Goal: Information Seeking & Learning: Learn about a topic

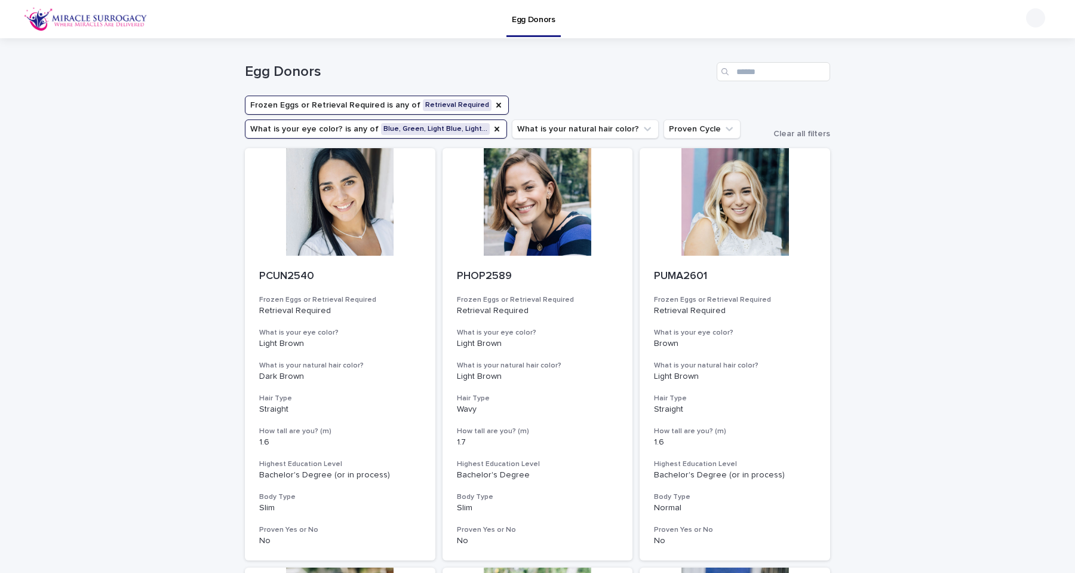
scroll to position [16, 0]
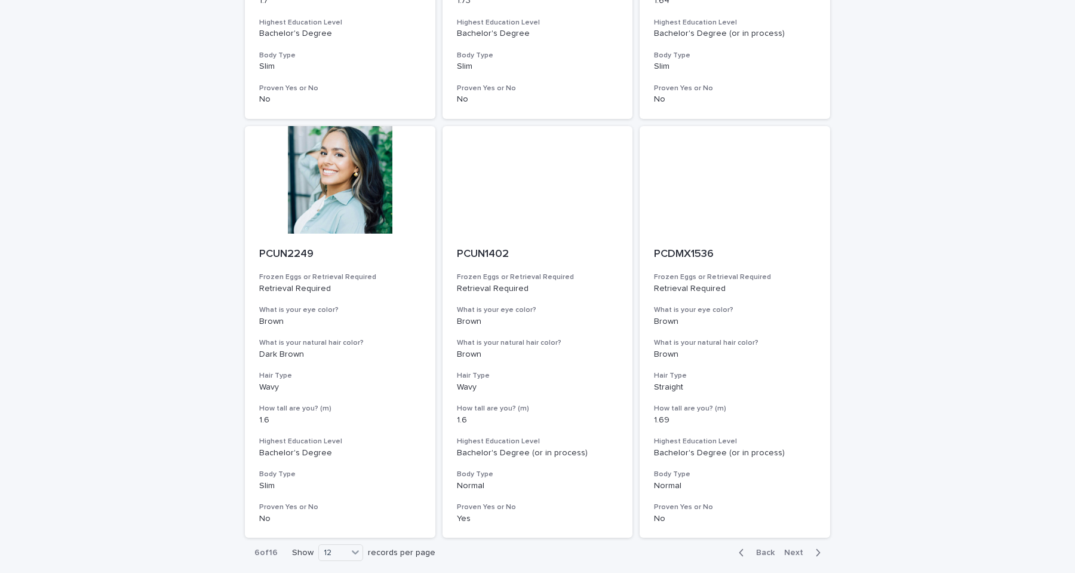
scroll to position [1367, 0]
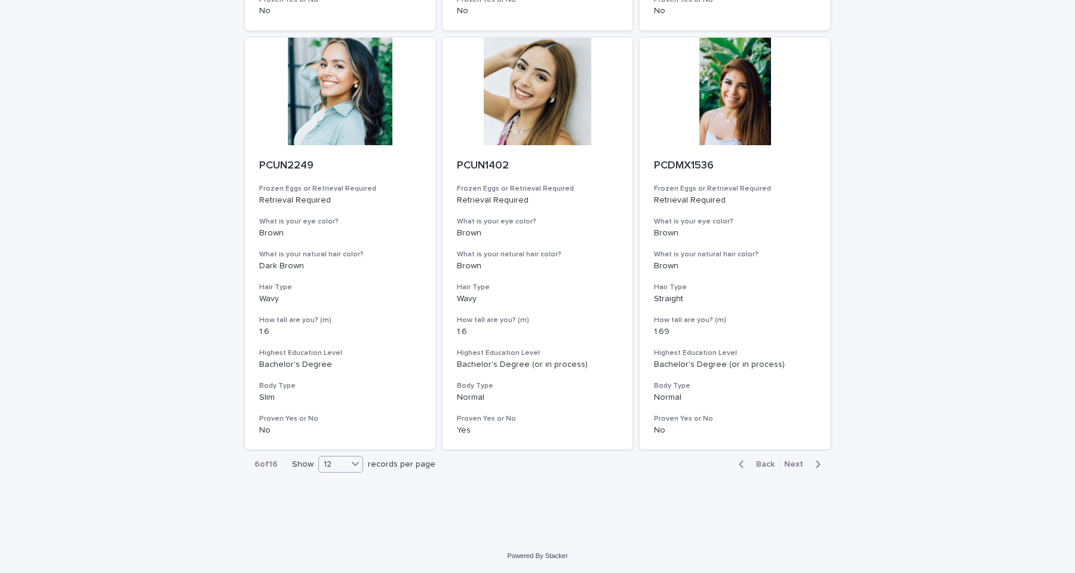
click at [331, 467] on div "12" at bounding box center [333, 464] width 29 height 13
click at [327, 505] on div "36" at bounding box center [337, 509] width 44 height 14
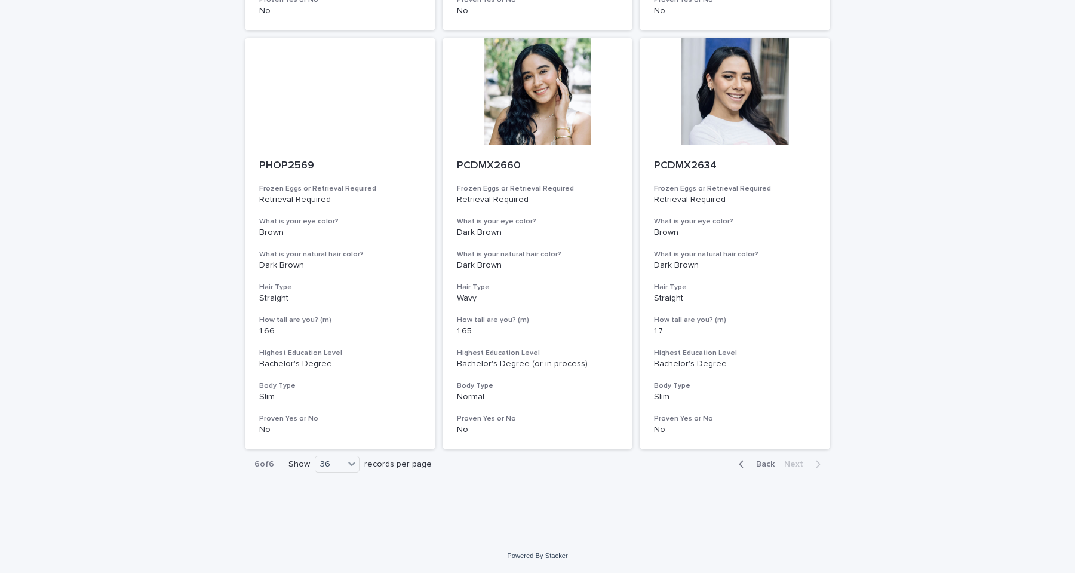
scroll to position [530, 0]
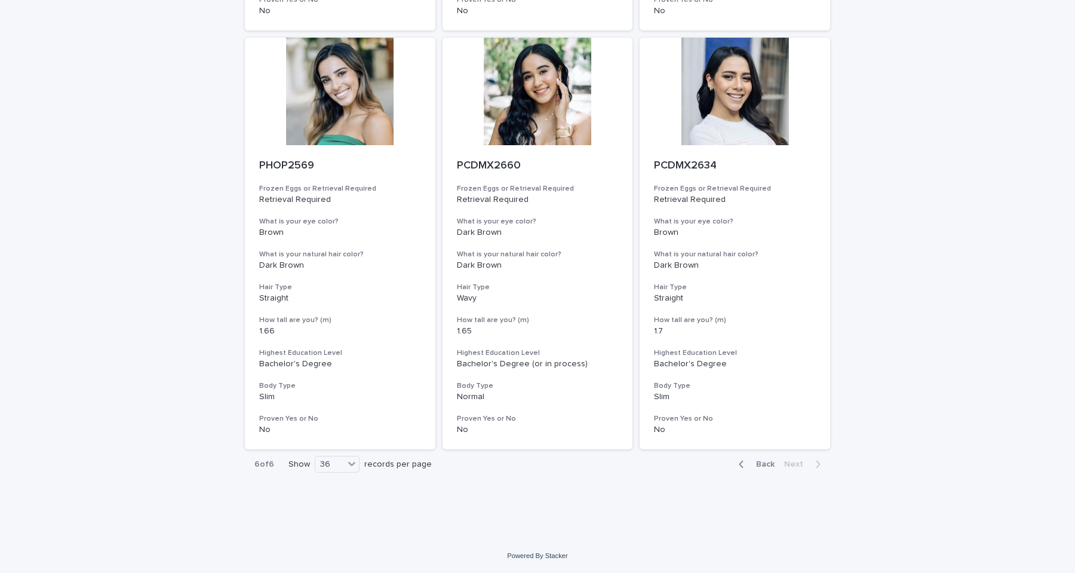
click at [760, 468] on span "Back" at bounding box center [762, 464] width 26 height 8
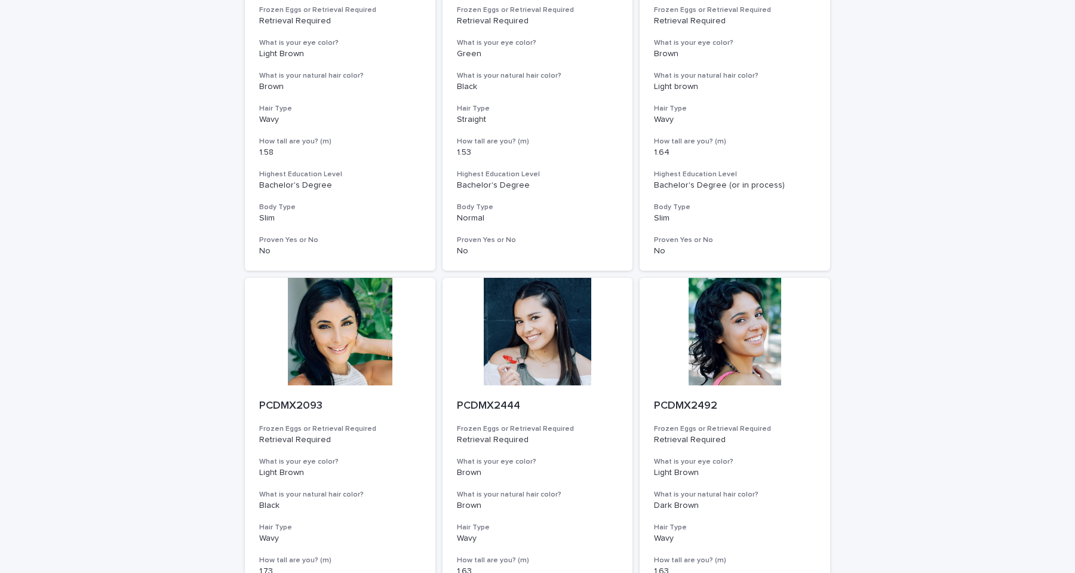
scroll to position [4719, 0]
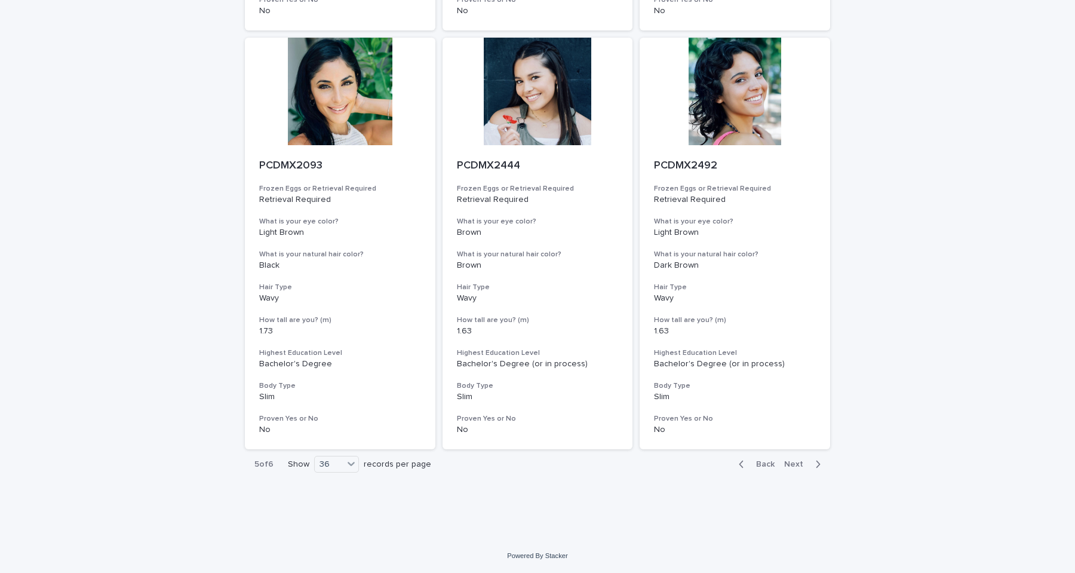
click at [760, 464] on span "Back" at bounding box center [762, 464] width 26 height 8
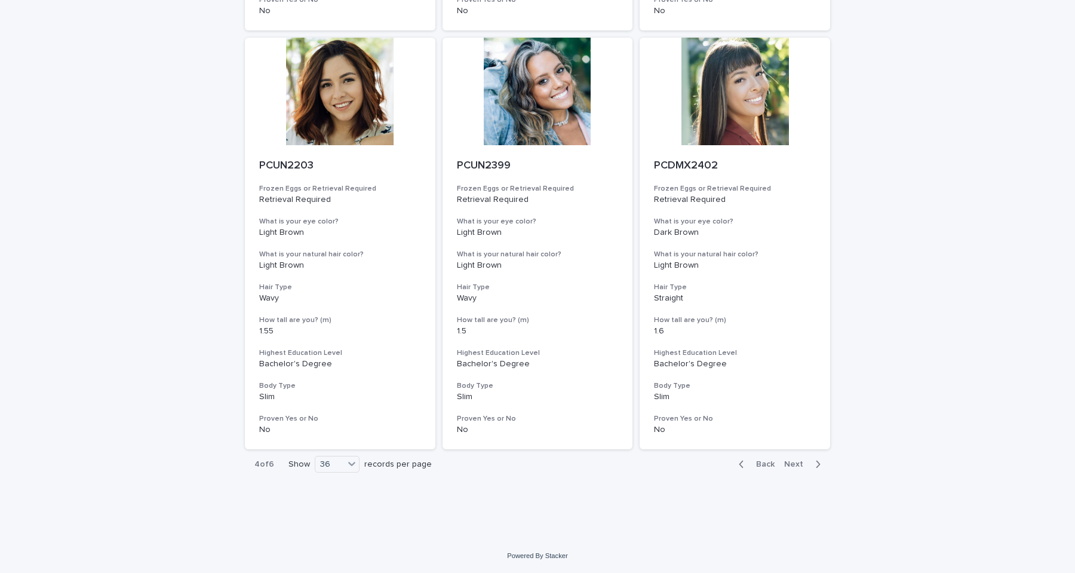
click at [760, 465] on span "Back" at bounding box center [762, 464] width 26 height 8
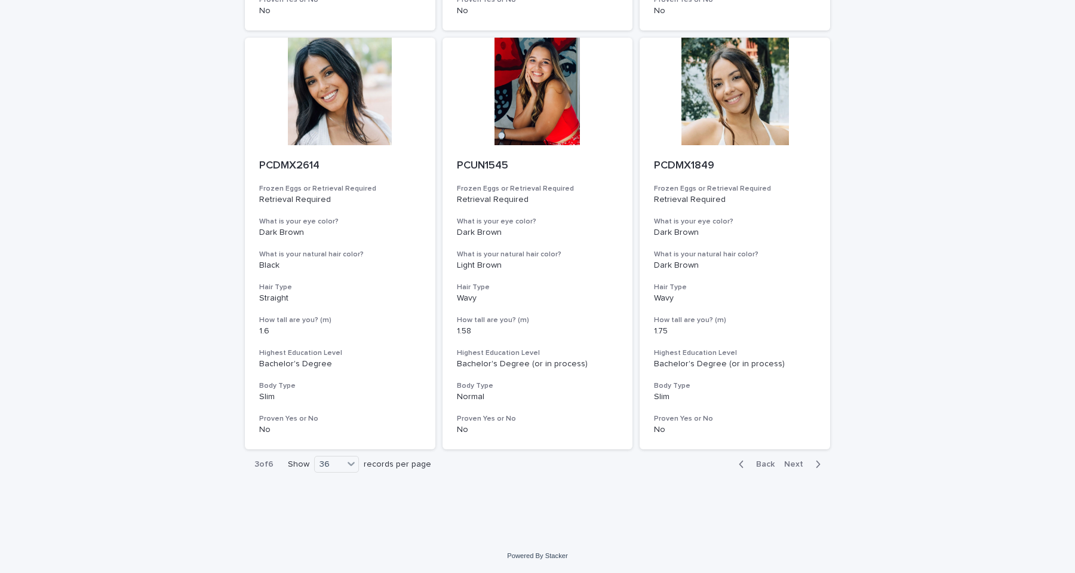
click at [760, 465] on span "Back" at bounding box center [762, 464] width 26 height 8
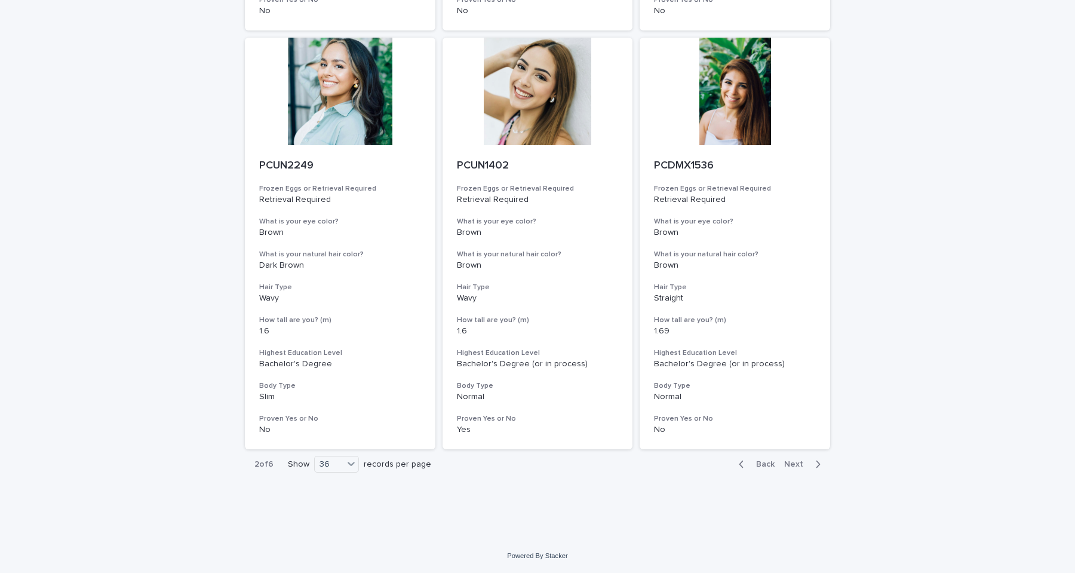
click at [761, 464] on span "Back" at bounding box center [762, 464] width 26 height 8
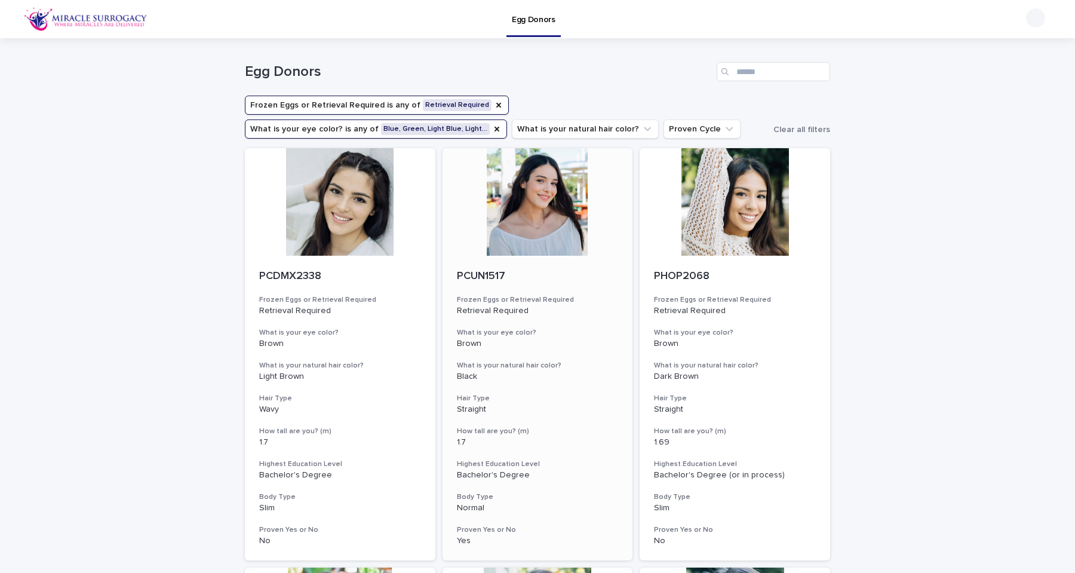
click at [482, 214] on div at bounding box center [537, 201] width 190 height 107
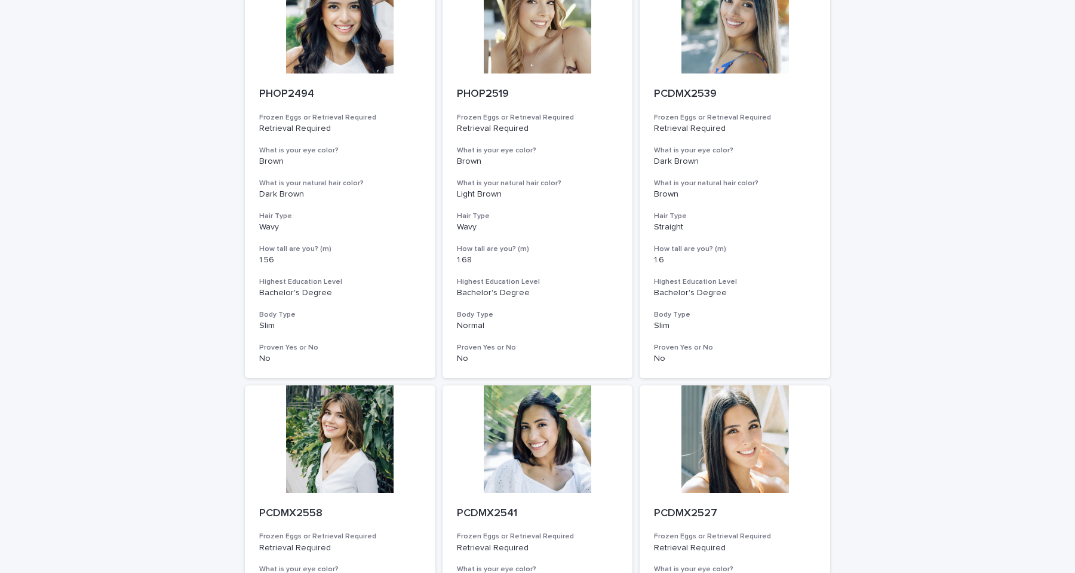
scroll to position [1367, 0]
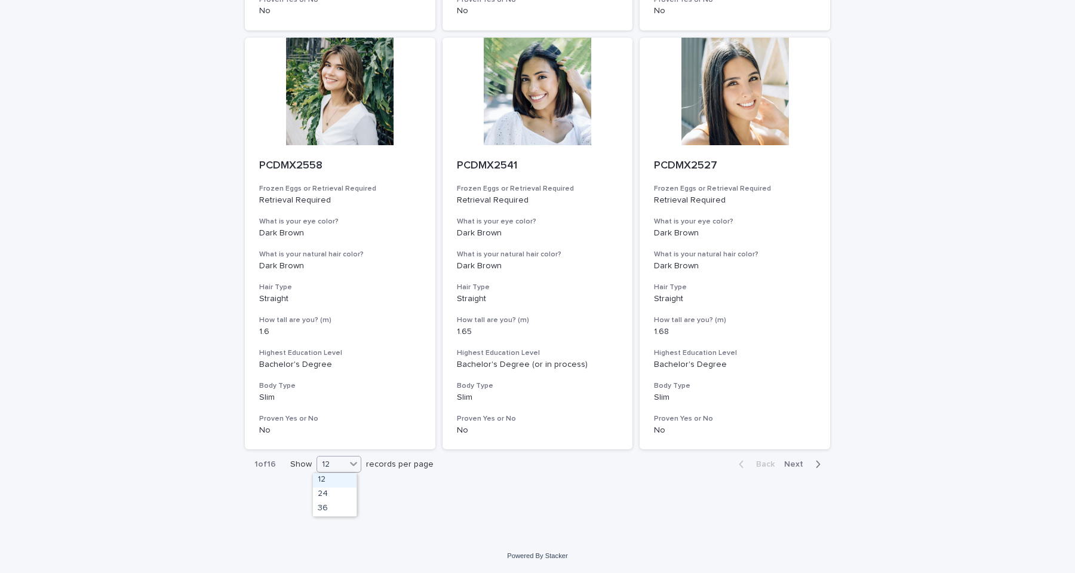
click at [340, 465] on div "12" at bounding box center [331, 464] width 29 height 13
click at [329, 508] on div "36" at bounding box center [335, 509] width 44 height 14
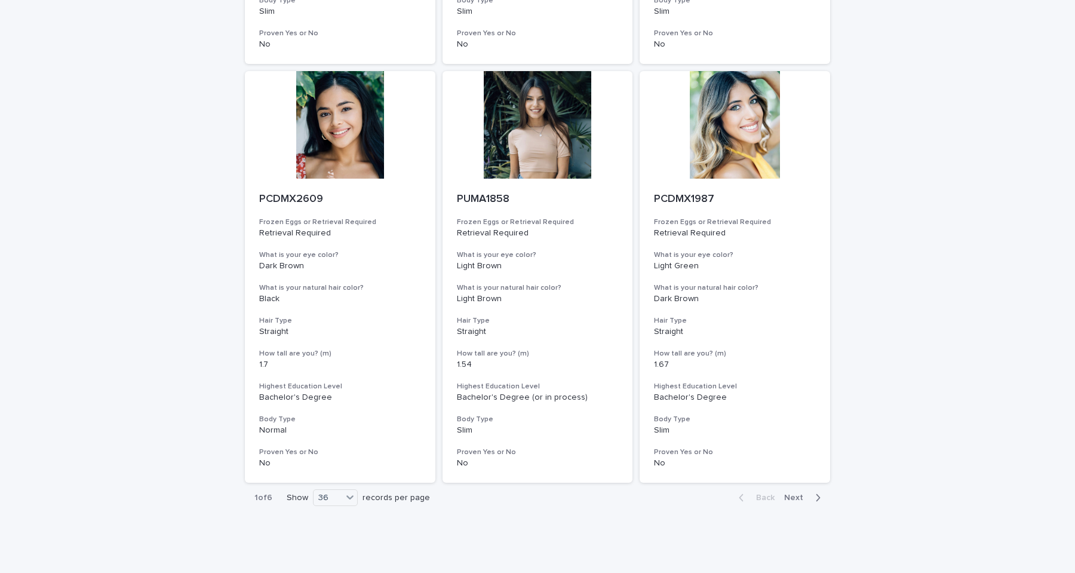
scroll to position [4719, 0]
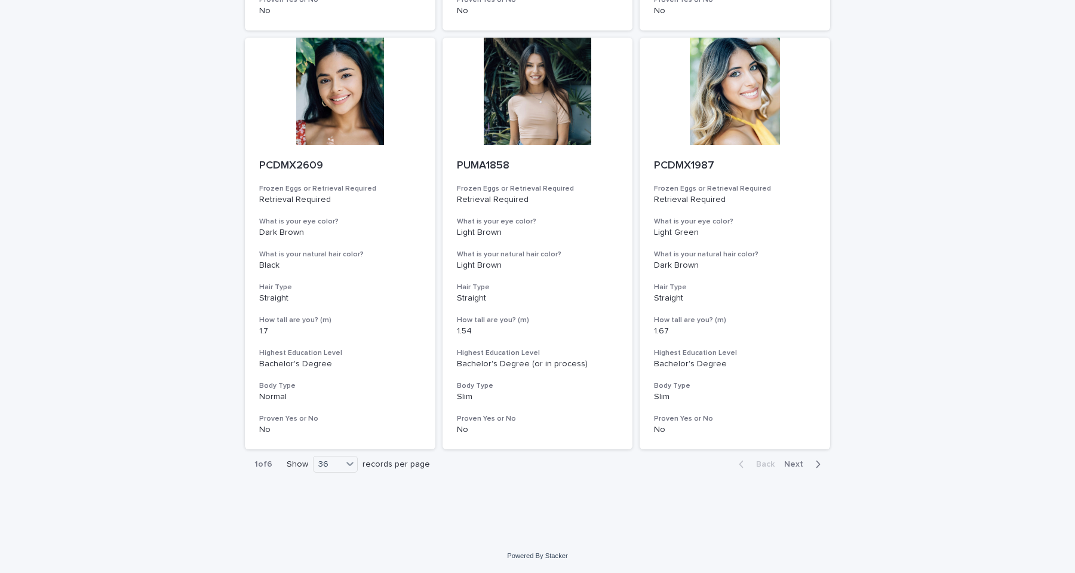
click at [793, 463] on span "Next" at bounding box center [797, 464] width 26 height 8
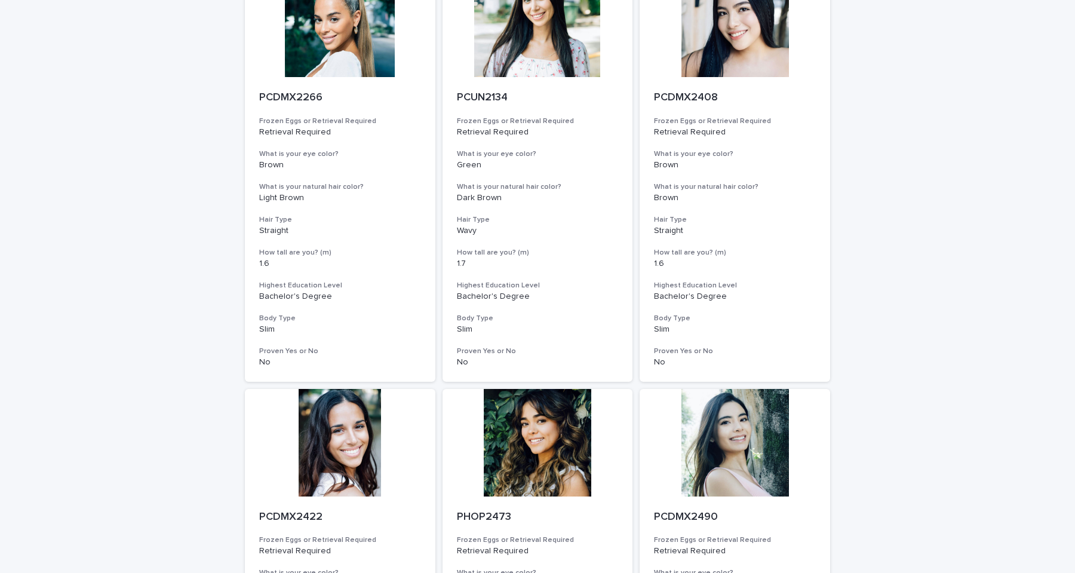
scroll to position [180, 0]
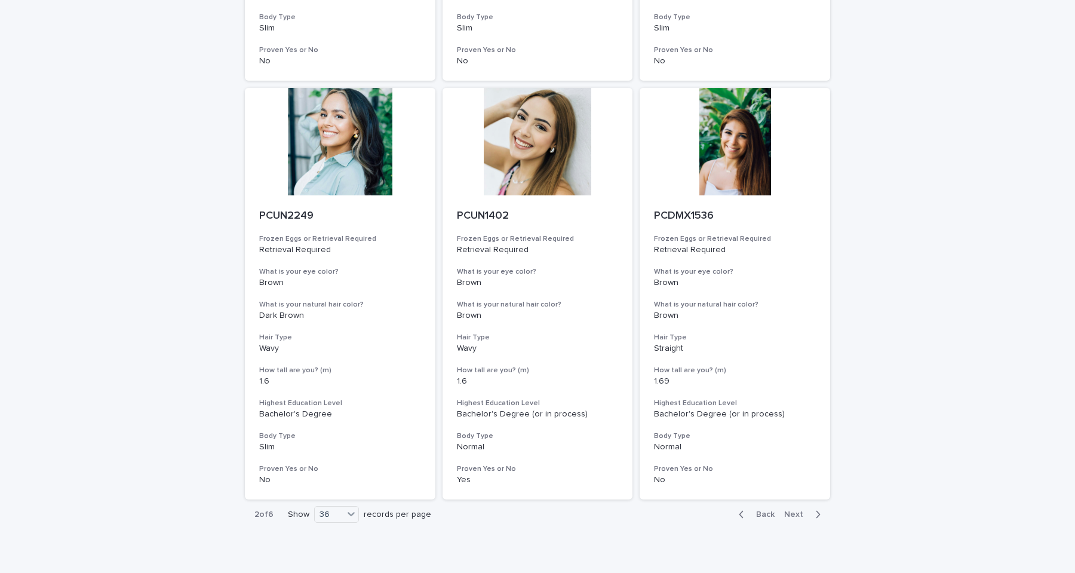
scroll to position [4676, 0]
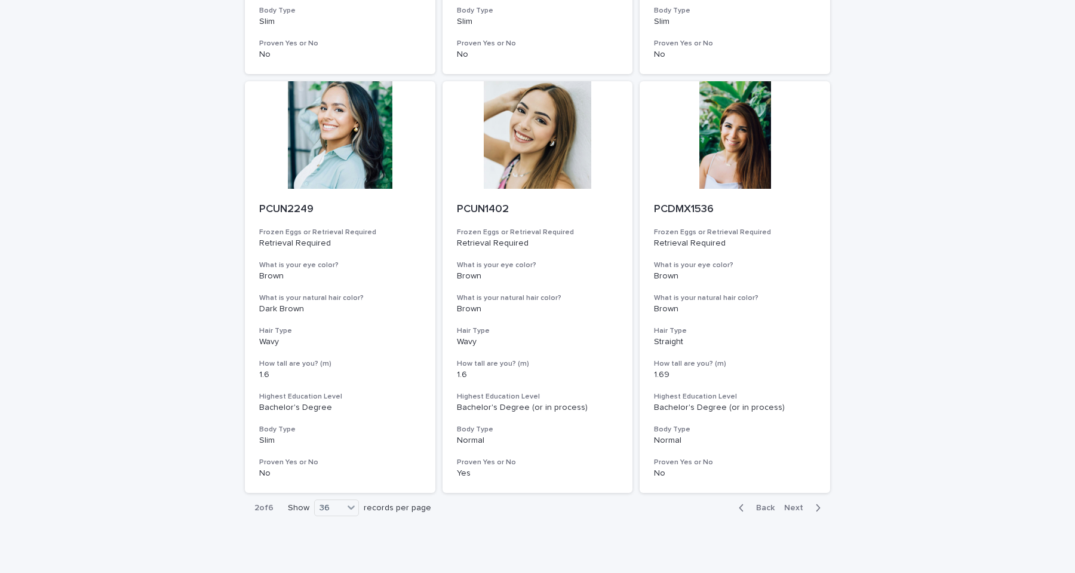
click at [794, 508] on span "Next" at bounding box center [797, 507] width 26 height 8
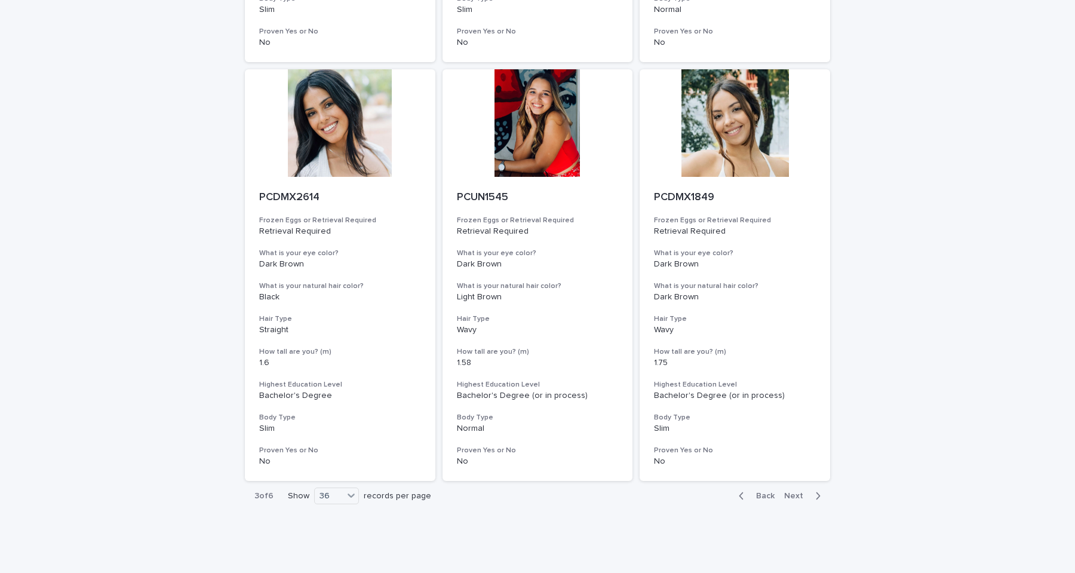
scroll to position [4719, 0]
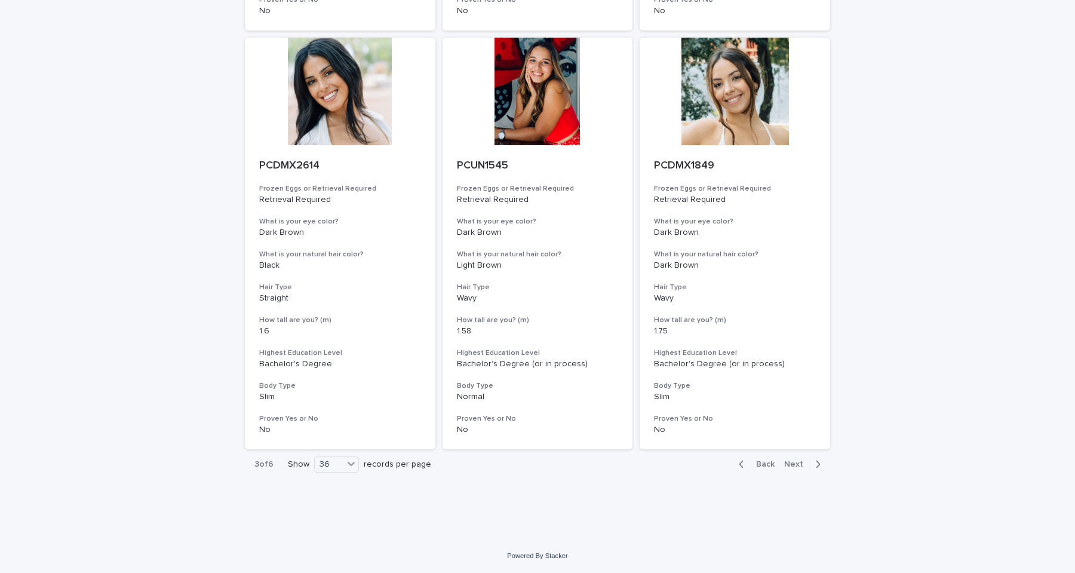
click at [794, 465] on span "Next" at bounding box center [797, 464] width 26 height 8
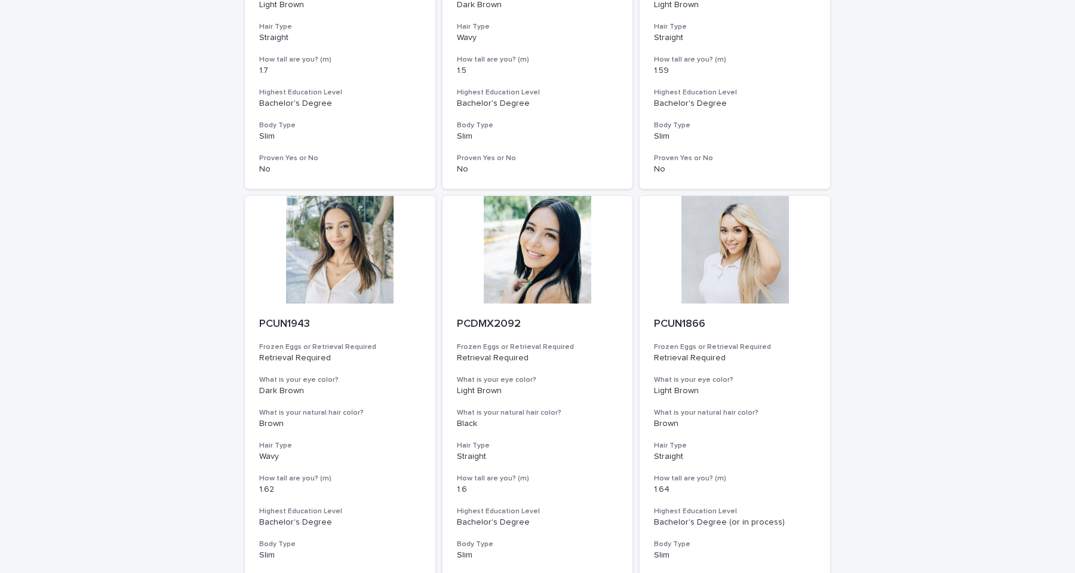
scroll to position [389, 0]
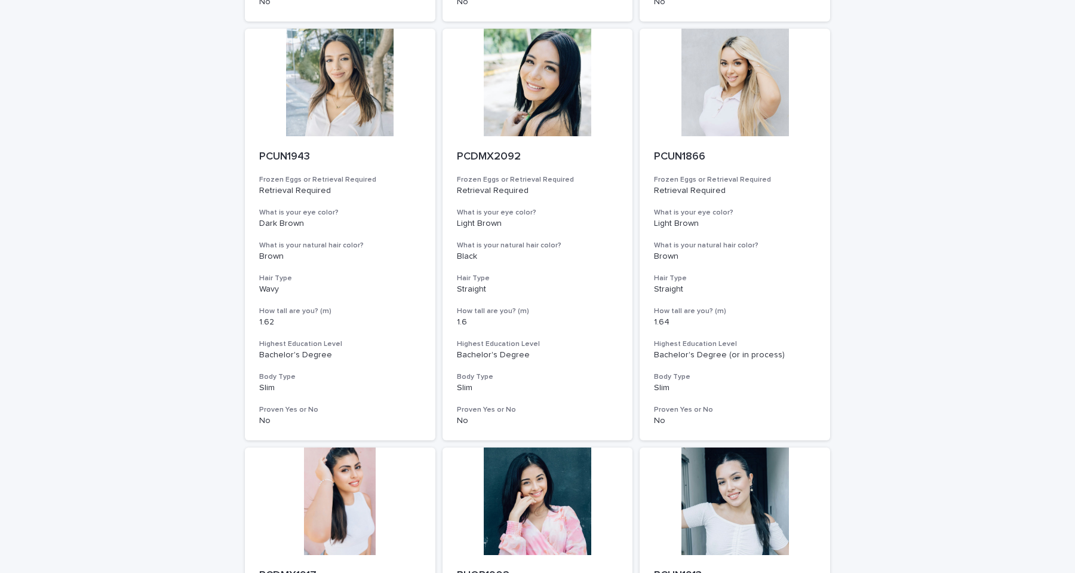
scroll to position [515, 0]
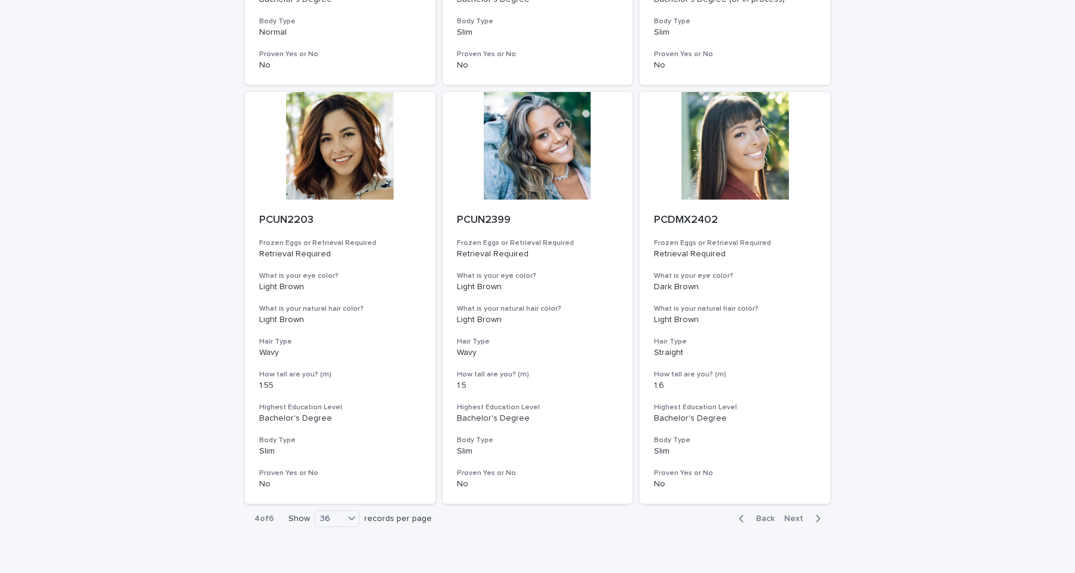
scroll to position [4671, 0]
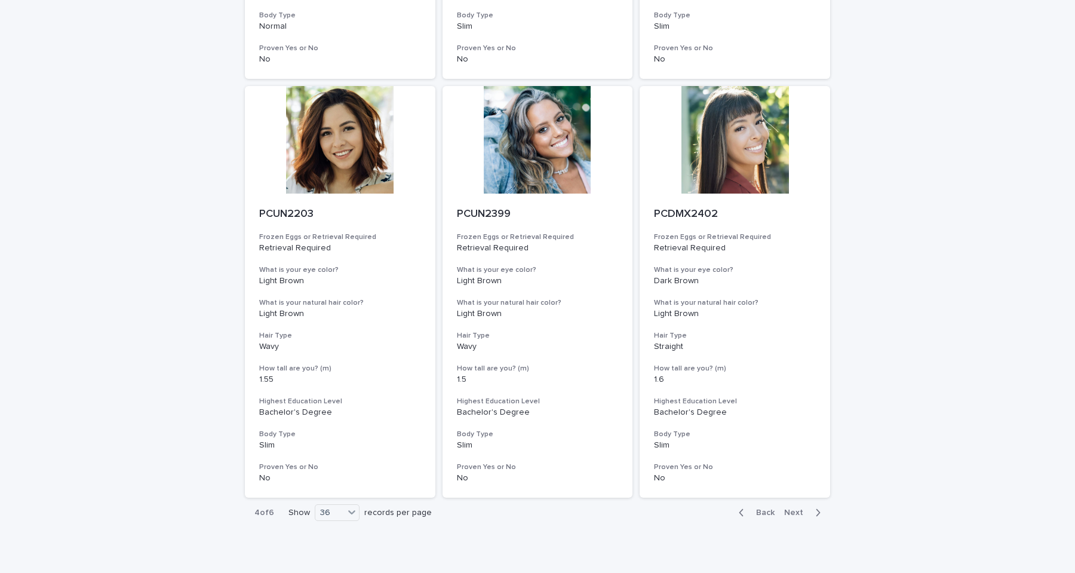
click at [794, 512] on span "Next" at bounding box center [797, 512] width 26 height 8
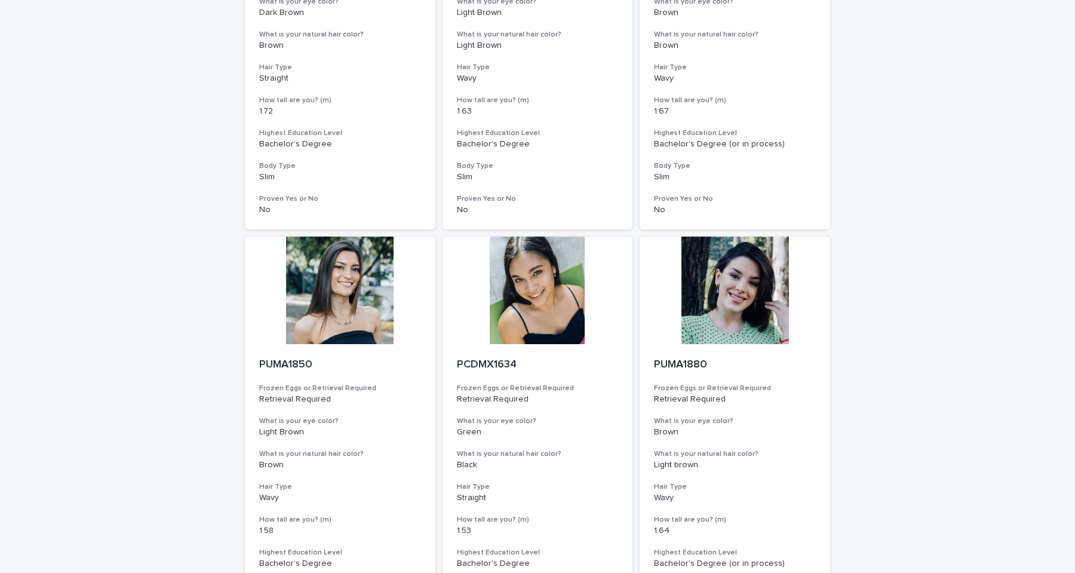
scroll to position [4719, 0]
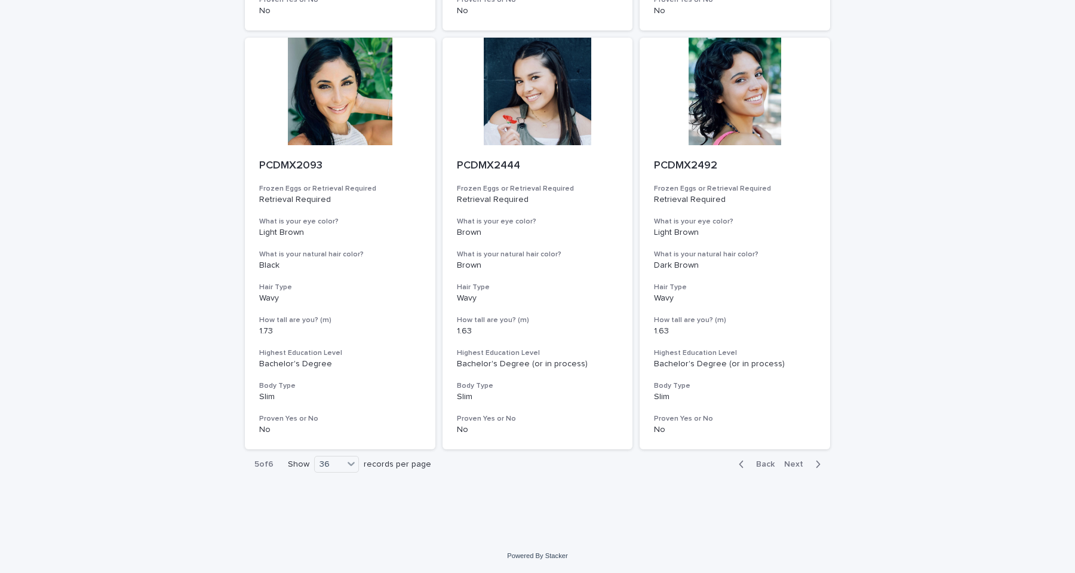
click at [797, 466] on span "Next" at bounding box center [797, 464] width 26 height 8
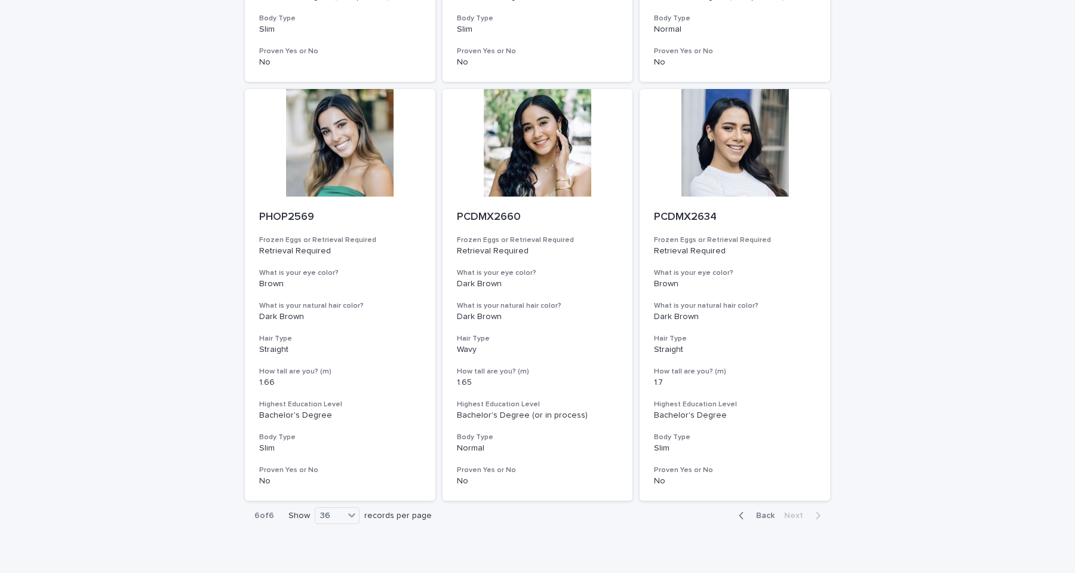
scroll to position [530, 0]
